Goal: Navigation & Orientation: Understand site structure

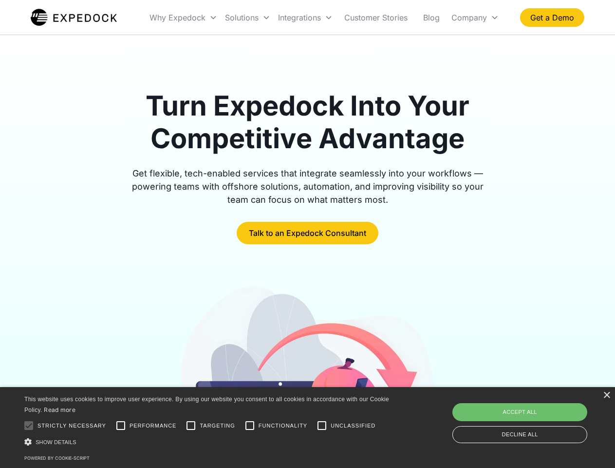
click at [324, 18] on div "Integrations" at bounding box center [305, 17] width 62 height 33
click at [184, 18] on div "Why Expedock" at bounding box center [178, 18] width 56 height 10
click at [247, 18] on div "Solutions" at bounding box center [242, 18] width 34 height 10
click at [305, 18] on div "Integrations" at bounding box center [299, 18] width 43 height 10
click at [475, 18] on div "Company" at bounding box center [470, 18] width 36 height 10
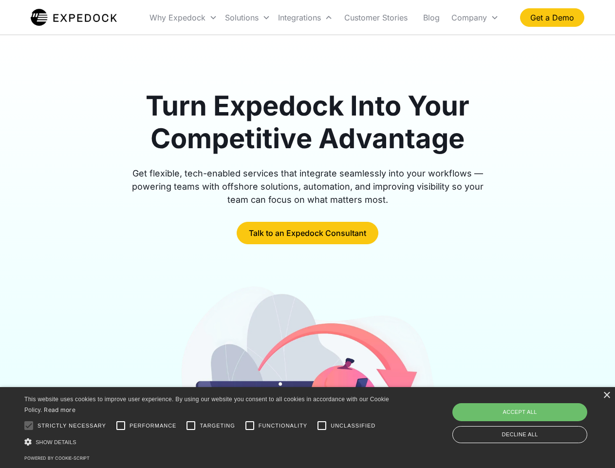
click at [29, 425] on div at bounding box center [28, 425] width 19 height 19
click at [121, 425] on input "Performance" at bounding box center [120, 425] width 19 height 19
checkbox input "true"
click at [191, 425] on input "Targeting" at bounding box center [190, 425] width 19 height 19
checkbox input "true"
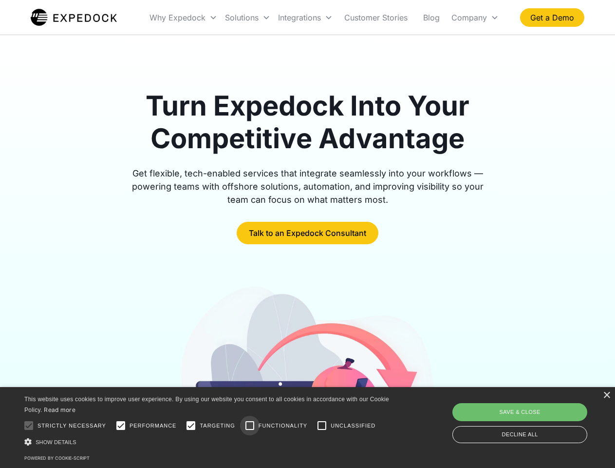
click at [250, 425] on input "Functionality" at bounding box center [249, 425] width 19 height 19
checkbox input "true"
click at [322, 425] on input "Unclassified" at bounding box center [321, 425] width 19 height 19
checkbox input "true"
